Goal: Task Accomplishment & Management: Use online tool/utility

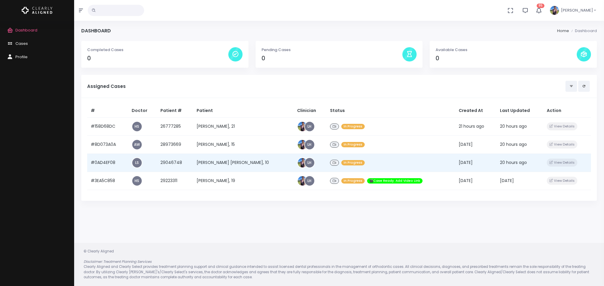
click at [218, 166] on td "[PERSON_NAME] [PERSON_NAME], 10" at bounding box center [243, 162] width 100 height 18
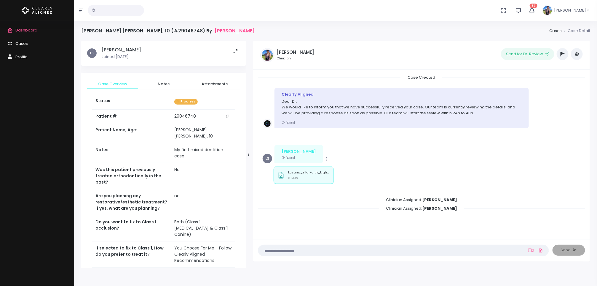
click at [179, 117] on td "29046748" at bounding box center [203, 116] width 65 height 14
click at [229, 115] on icon "scrollable content" at bounding box center [227, 115] width 3 height 3
click at [34, 34] on link "Dashboard" at bounding box center [37, 30] width 74 height 13
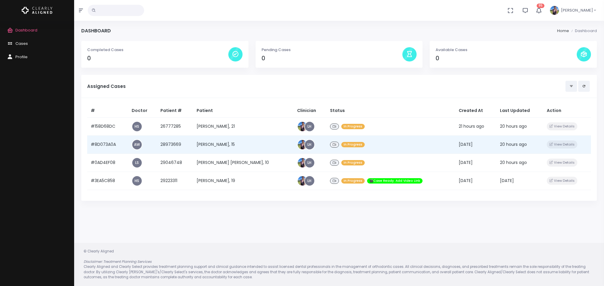
click at [220, 147] on td "[PERSON_NAME], 15" at bounding box center [243, 144] width 100 height 18
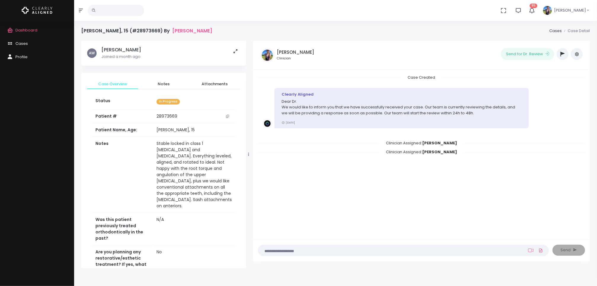
click at [230, 115] on button "scrollable content" at bounding box center [228, 116] width 8 height 6
click at [28, 30] on span "Dashboard" at bounding box center [26, 30] width 22 height 6
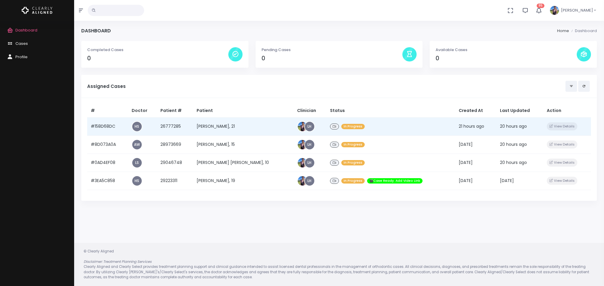
click at [222, 123] on td "[PERSON_NAME], 21" at bounding box center [243, 126] width 100 height 18
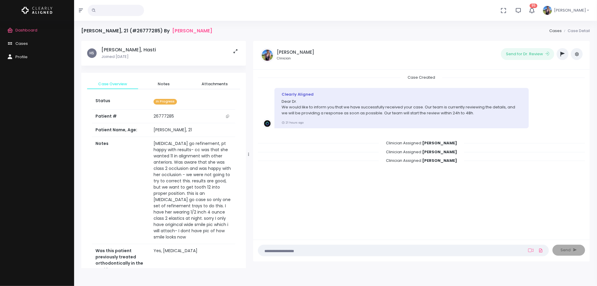
click at [228, 119] on button "scrollable content" at bounding box center [228, 116] width 8 height 6
click at [161, 165] on td "[MEDICAL_DATA] go refinement, pt happy with results- cc was that she wanted 11 …" at bounding box center [192, 190] width 85 height 107
click at [20, 30] on span "Dashboard" at bounding box center [26, 30] width 22 height 6
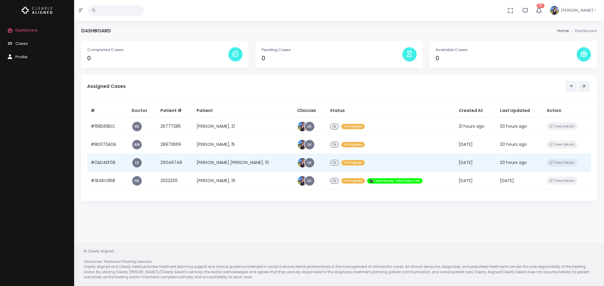
click at [236, 166] on td "[PERSON_NAME] [PERSON_NAME], 10" at bounding box center [243, 162] width 100 height 18
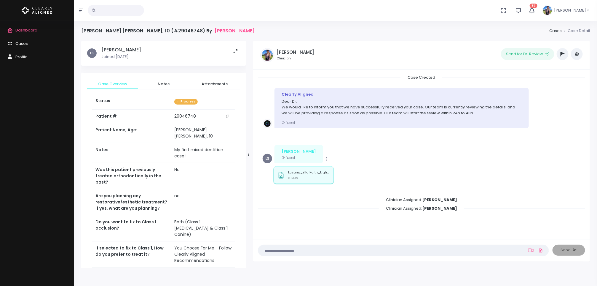
click at [298, 174] on p "Lusung_Ella Faith_Light box(1)_P1_20250730_080734.jpg" at bounding box center [309, 172] width 42 height 4
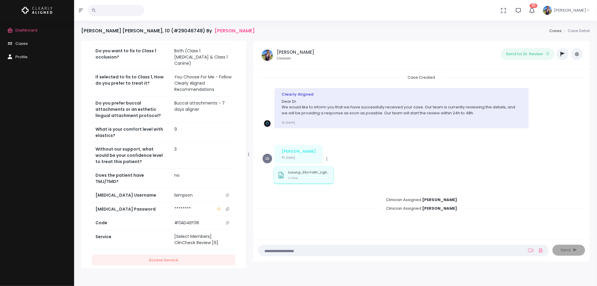
click at [227, 193] on icon "scrollable content" at bounding box center [227, 194] width 3 height 3
click at [16, 28] on span "Dashboard" at bounding box center [26, 30] width 22 height 6
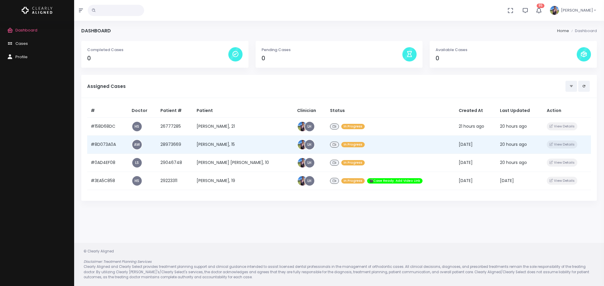
click at [235, 143] on td "[PERSON_NAME], 15" at bounding box center [243, 144] width 100 height 18
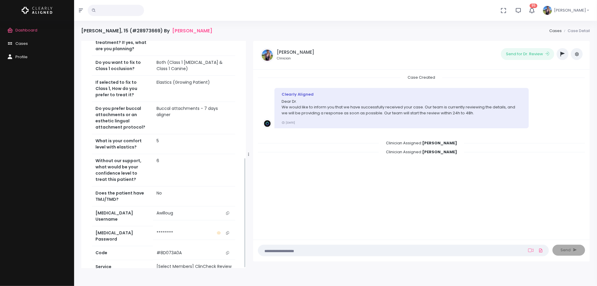
scroll to position [240, 0]
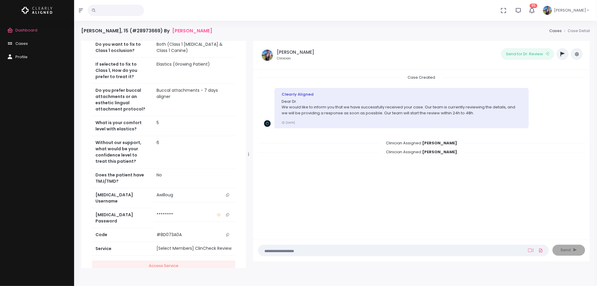
click at [227, 193] on icon "scrollable content" at bounding box center [227, 194] width 3 height 3
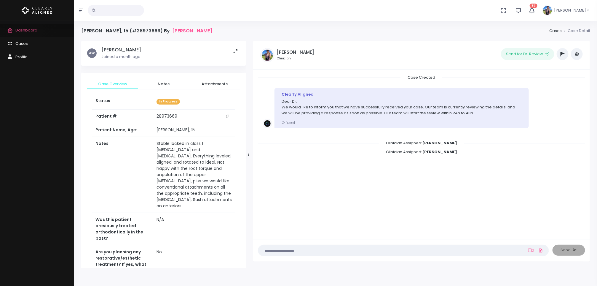
click at [28, 30] on span "Dashboard" at bounding box center [26, 30] width 22 height 6
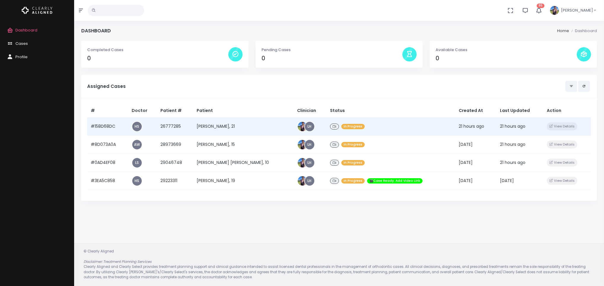
click at [227, 126] on td "[PERSON_NAME], 21" at bounding box center [243, 126] width 100 height 18
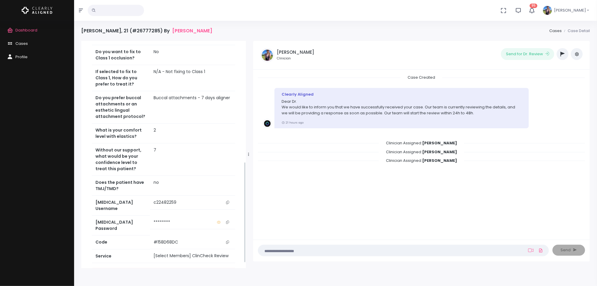
scroll to position [283, 0]
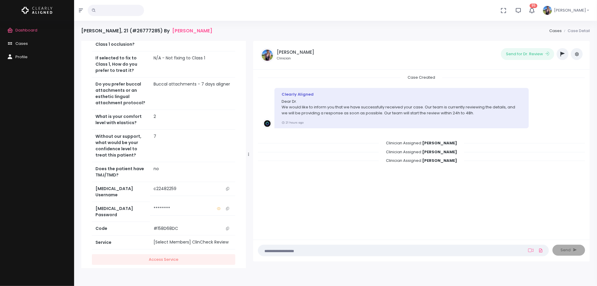
click at [229, 187] on icon "scrollable content" at bounding box center [227, 188] width 3 height 3
